Goal: Find specific page/section: Find specific page/section

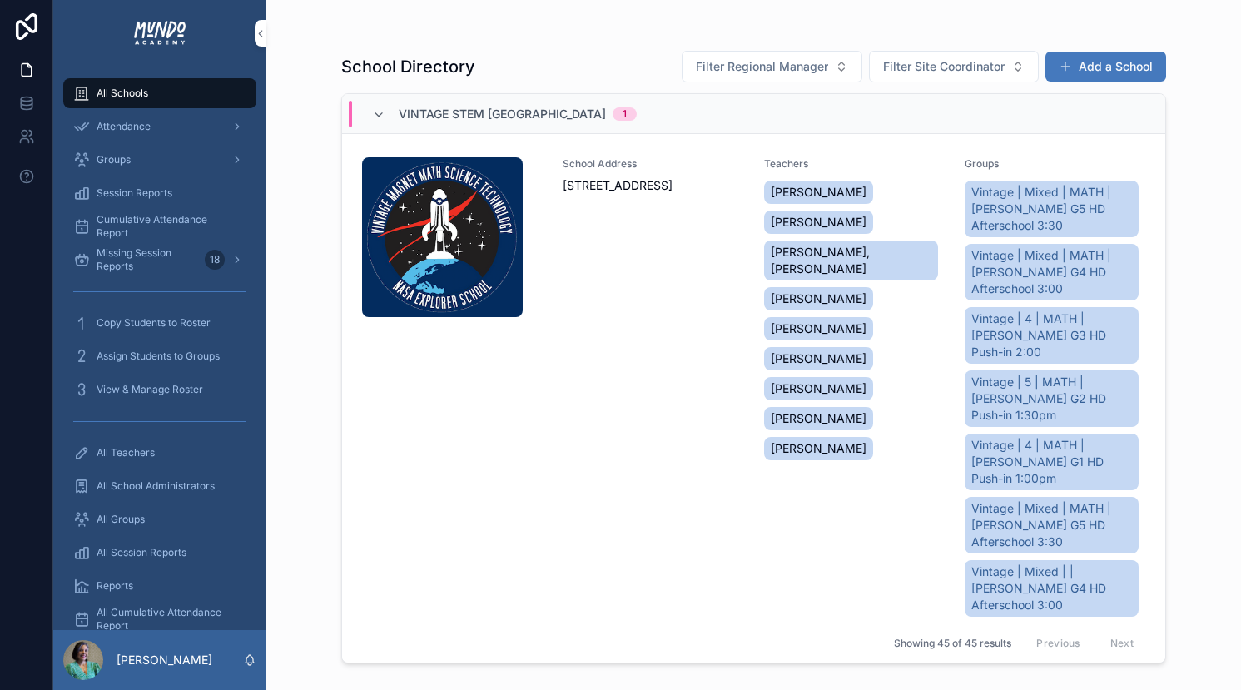
click at [802, 72] on span "Filter Regional Manager" at bounding box center [762, 66] width 132 height 17
type input "*"
click at [933, 64] on span "Filter Site Coordinator" at bounding box center [944, 66] width 122 height 17
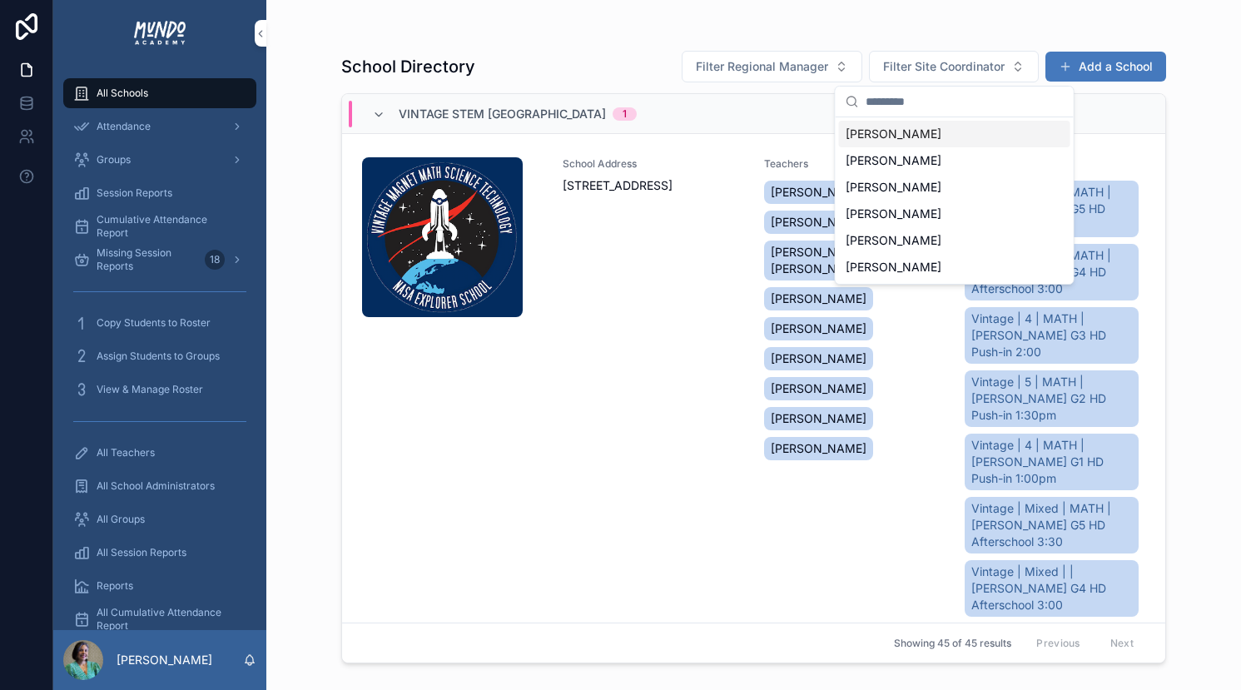
click at [909, 37] on div "scrollable content" at bounding box center [753, 33] width 825 height 13
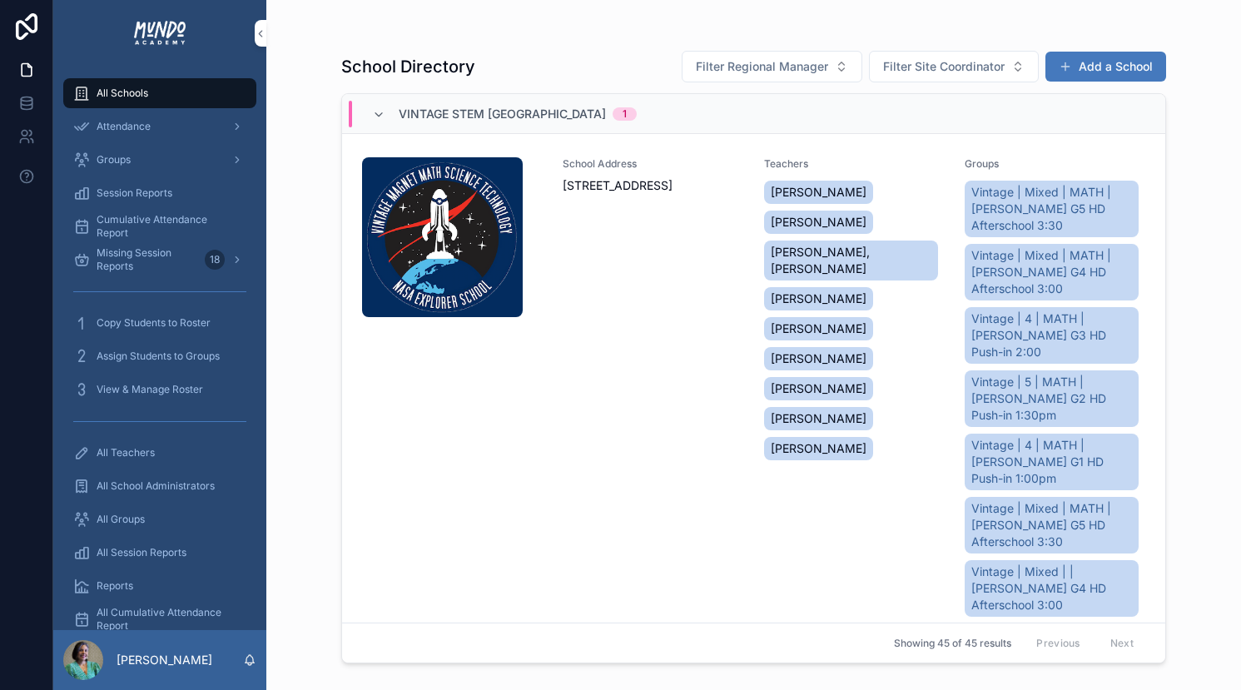
click at [816, 66] on span "Filter Regional Manager" at bounding box center [762, 66] width 132 height 17
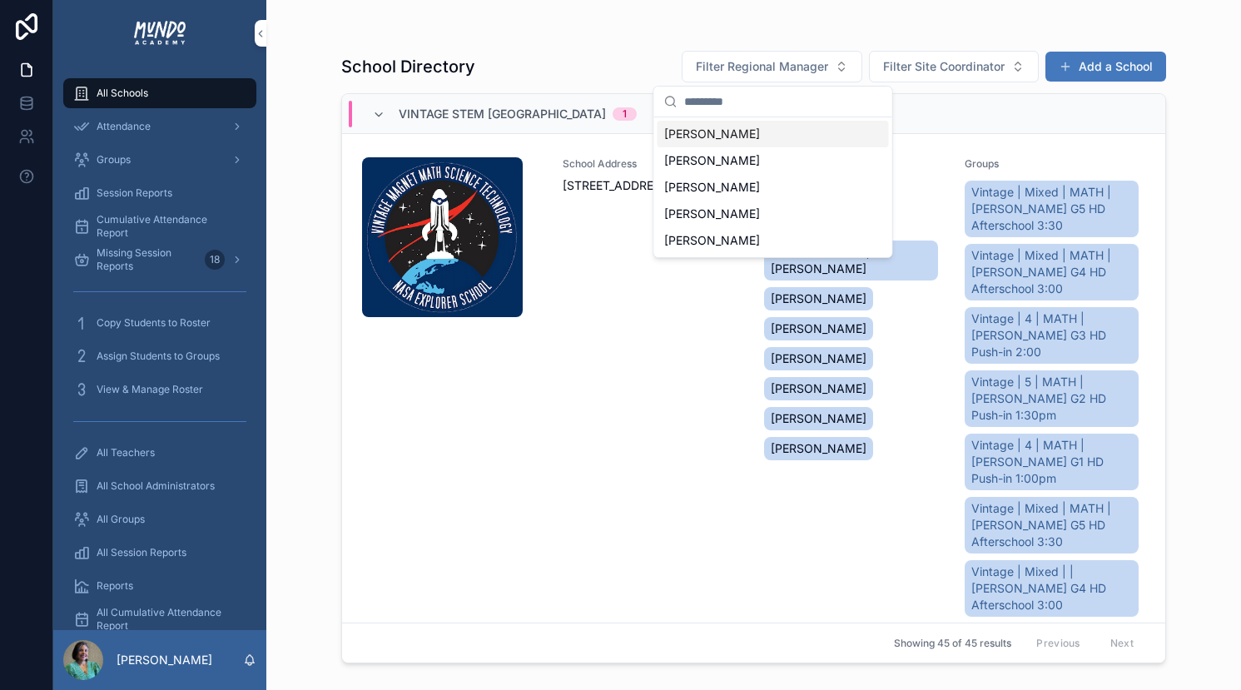
click at [781, 137] on div "[PERSON_NAME]" at bounding box center [772, 134] width 231 height 27
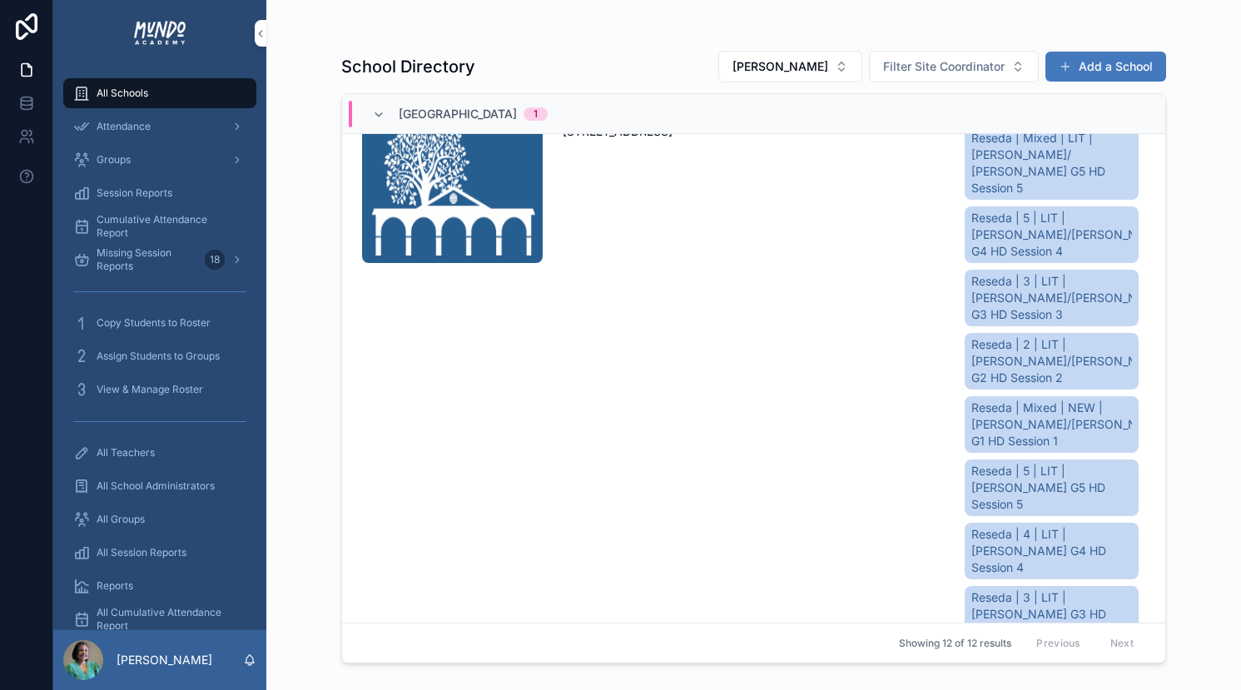
scroll to position [2615, 0]
